Goal: Information Seeking & Learning: Learn about a topic

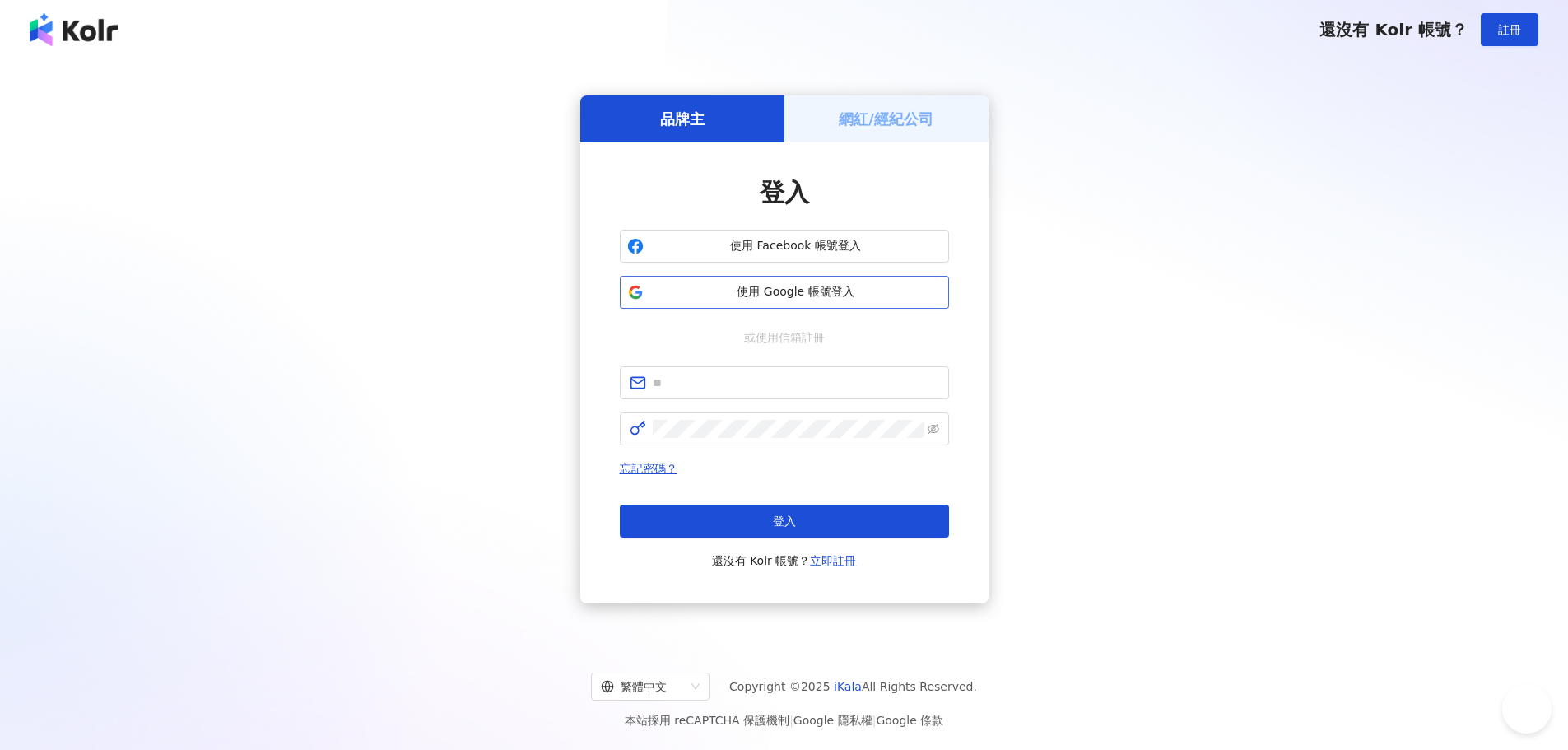
click at [824, 307] on button "使用 Google 帳號登入" at bounding box center [784, 292] width 329 height 33
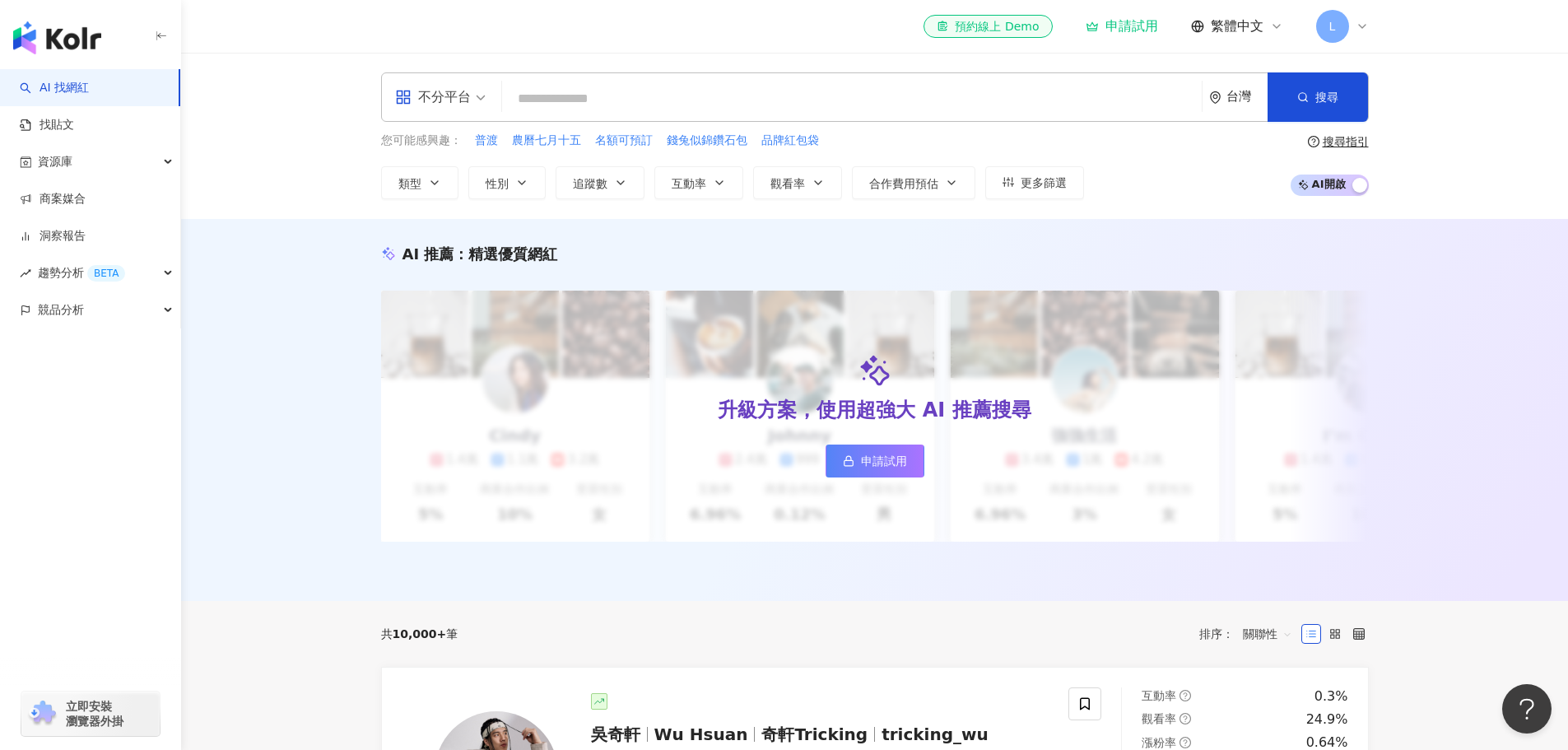
click at [706, 95] on input "search" at bounding box center [852, 99] width 686 height 31
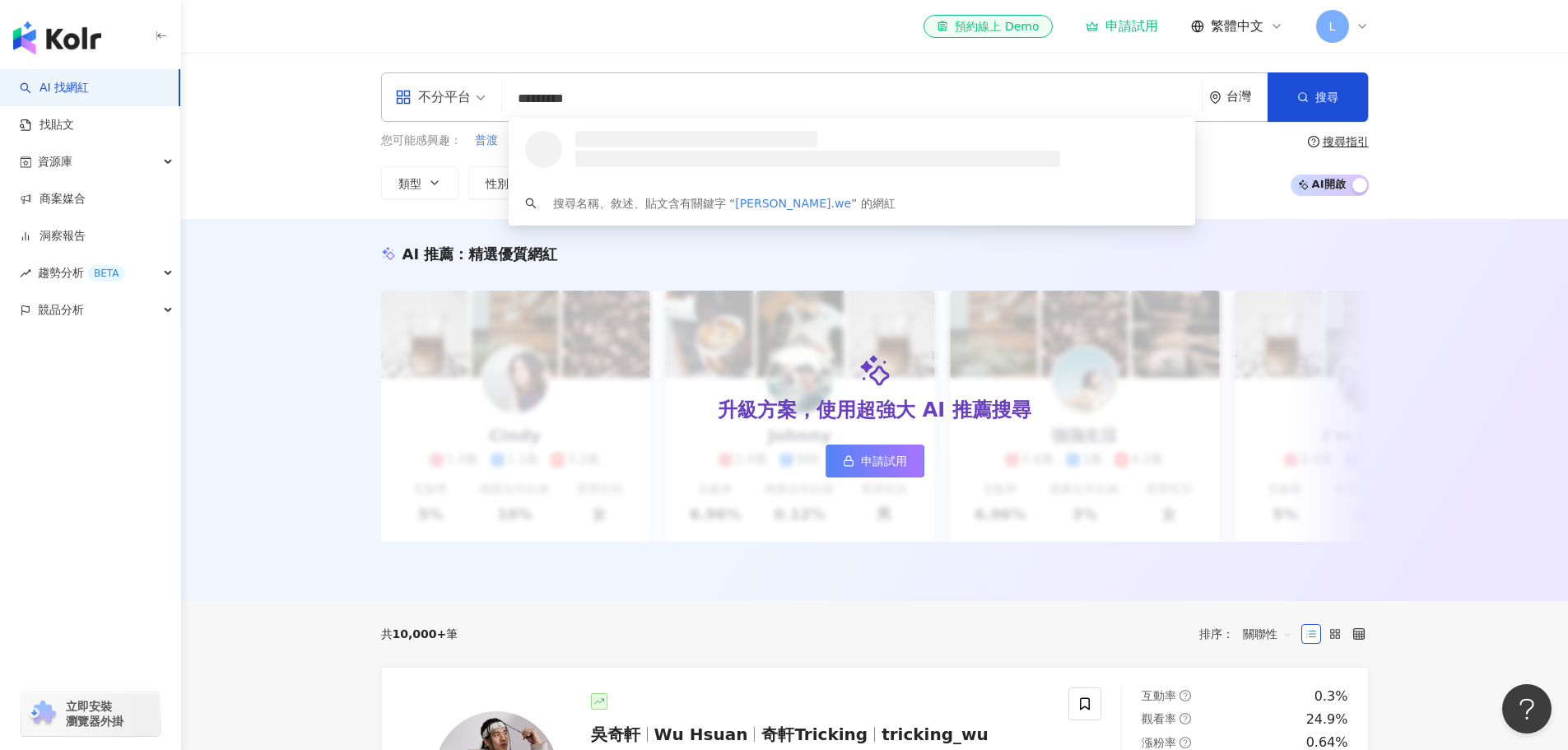
type input "**********"
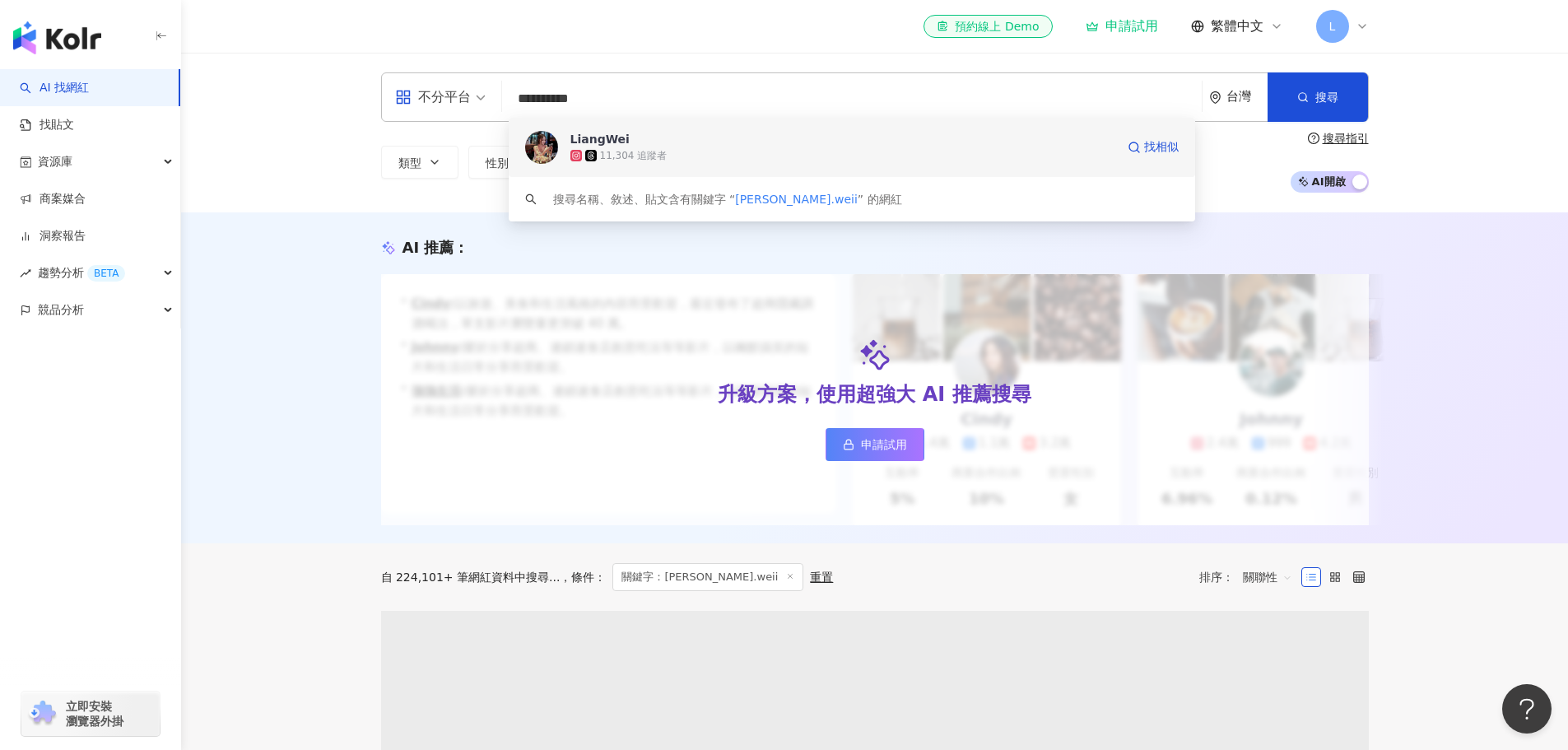
click at [618, 144] on div "LiangWei" at bounding box center [600, 138] width 59 height 16
